Goal: Transaction & Acquisition: Purchase product/service

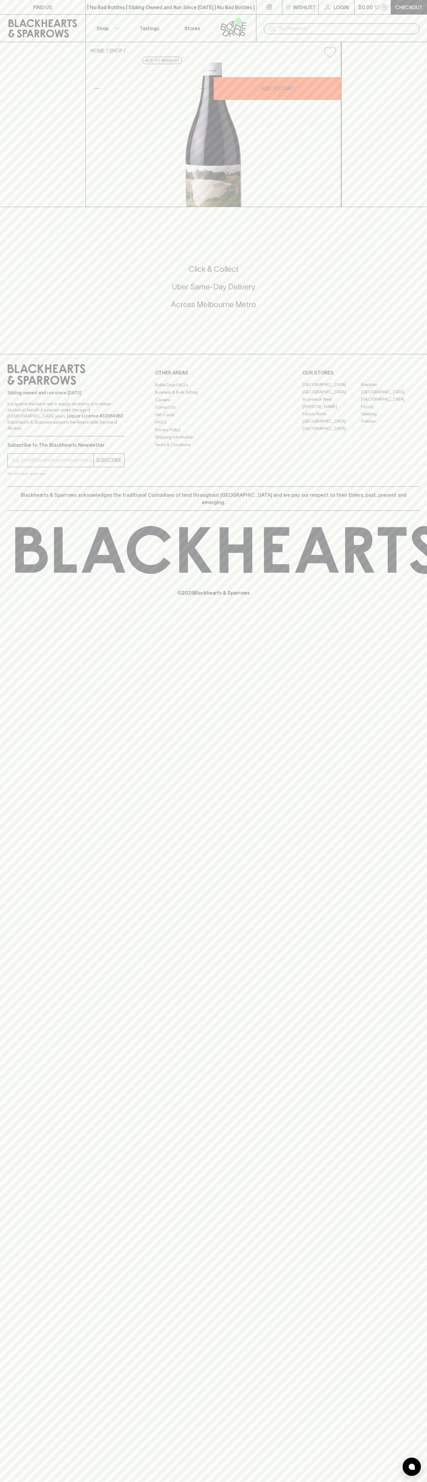
click at [408, 20] on div "​" at bounding box center [341, 28] width 171 height 27
click at [418, 1180] on div "FIND US | No Bad Bottles | Sibling Owned and Run Since 2006 | No Bad Bottles | …" at bounding box center [213, 741] width 427 height 1482
click at [381, 1482] on html "FIND US | No Bad Bottles | Sibling Owned and Run Since 2006 | No Bad Bottles | …" at bounding box center [213, 741] width 427 height 1482
click at [9, 748] on div "FIND US | No Bad Bottles | Sibling Owned and Run Since 2006 | No Bad Bottles | …" at bounding box center [213, 741] width 427 height 1482
